Goal: Find specific page/section: Find specific page/section

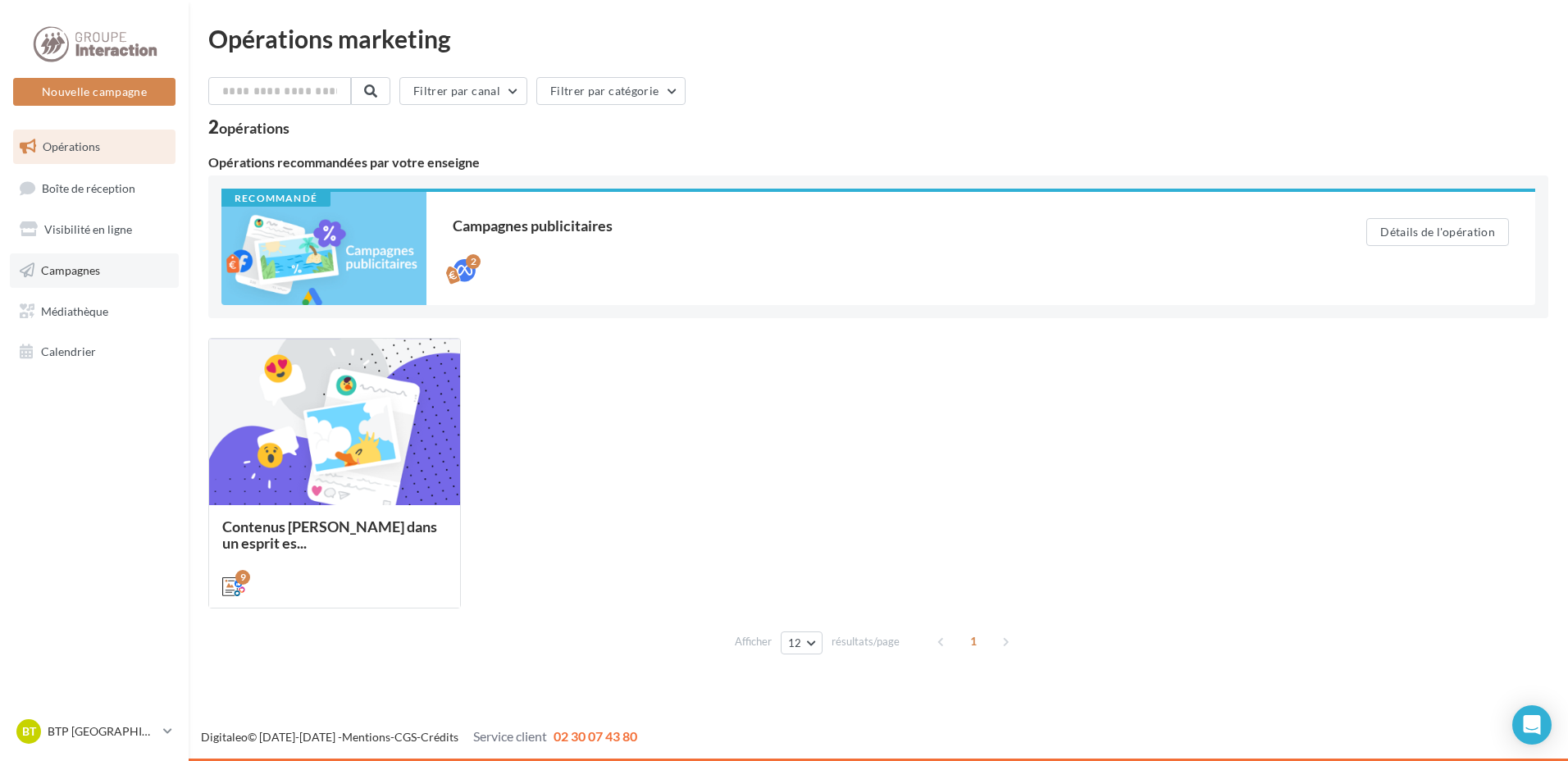
click at [104, 274] on link "Campagnes" at bounding box center [94, 270] width 169 height 35
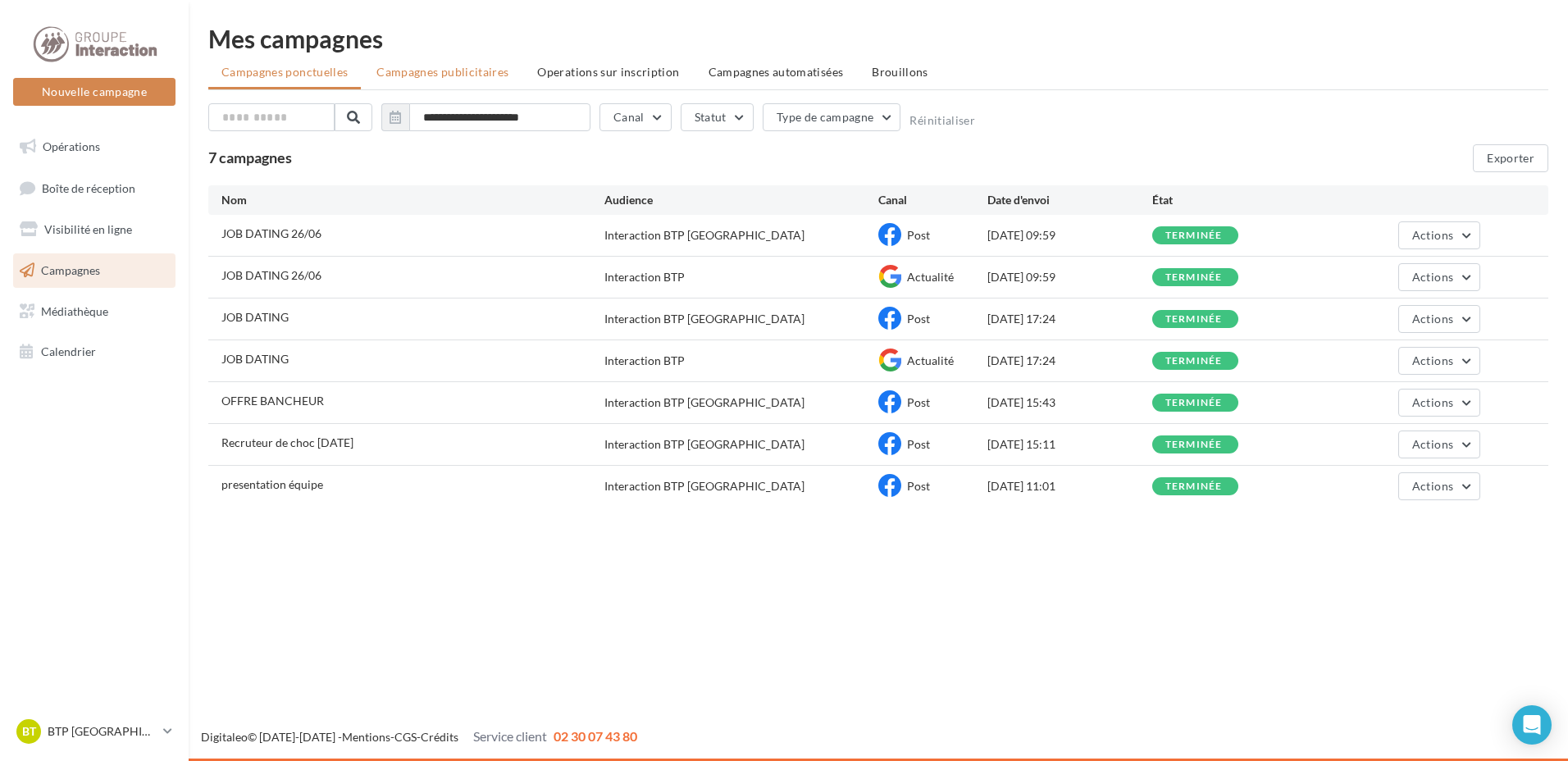
click at [480, 71] on span "Campagnes publicitaires" at bounding box center [442, 72] width 132 height 14
